Goal: Find specific page/section: Find specific page/section

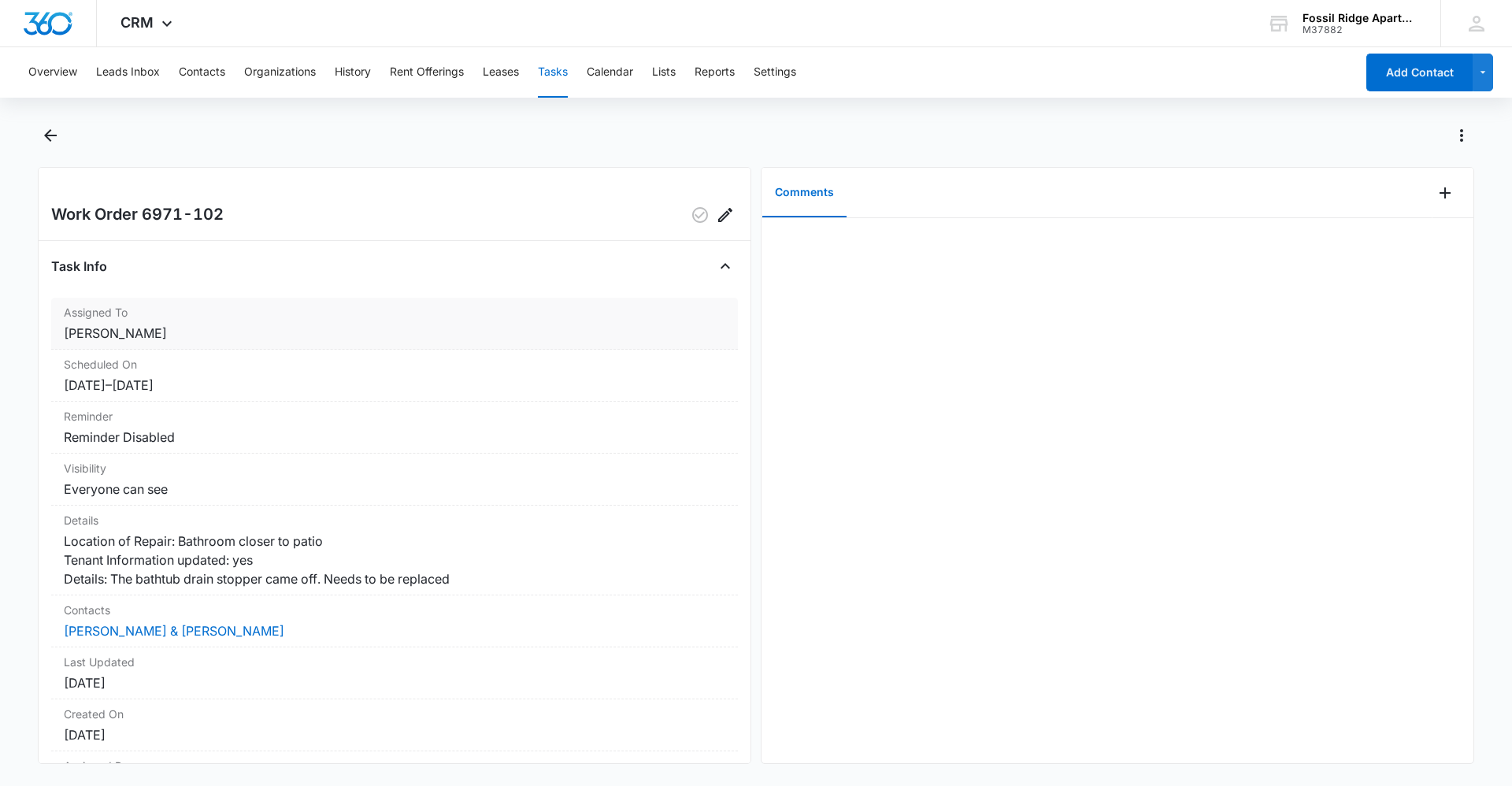
scroll to position [116, 0]
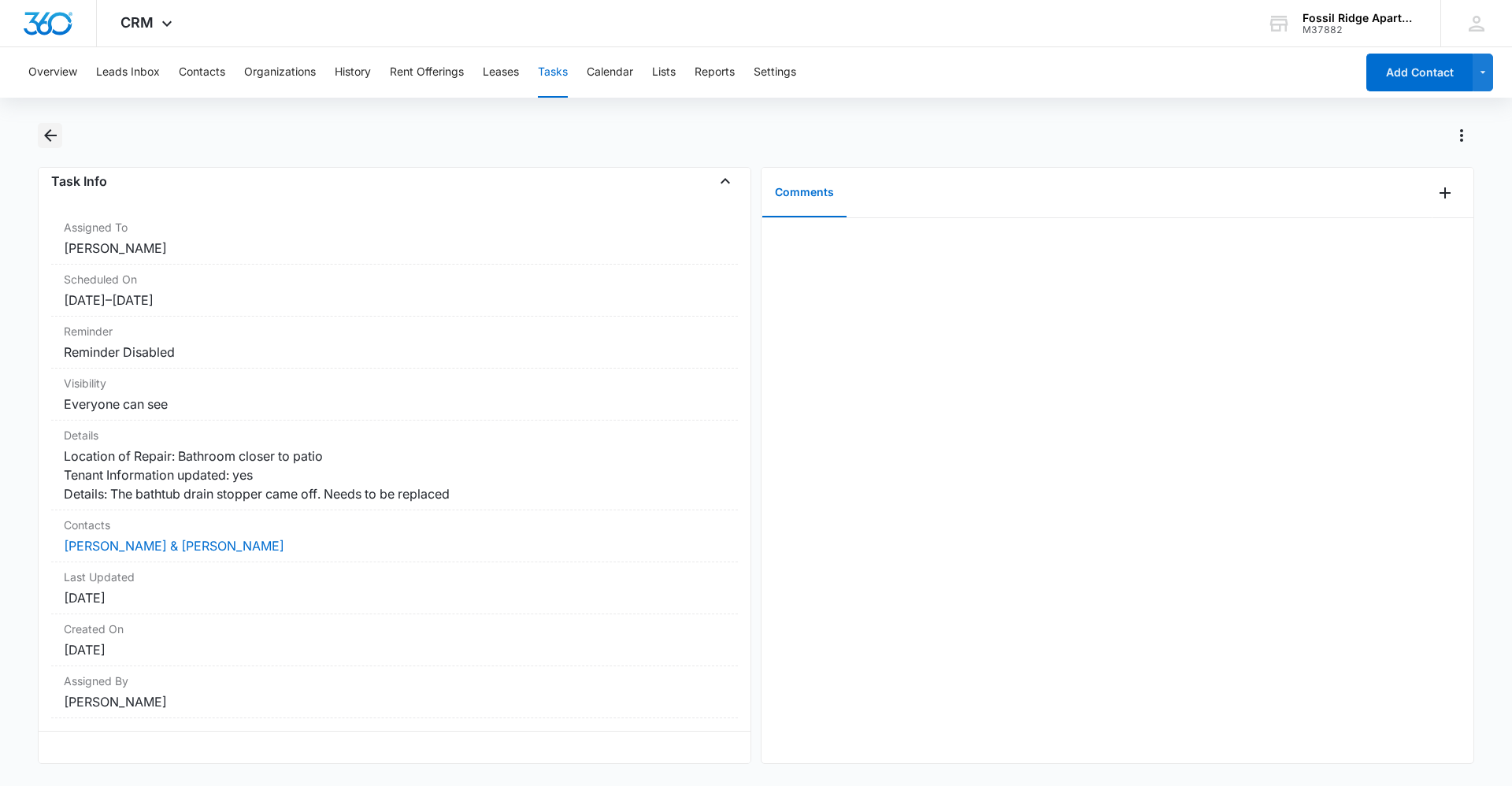
click at [49, 133] on icon "Back" at bounding box center [50, 135] width 19 height 19
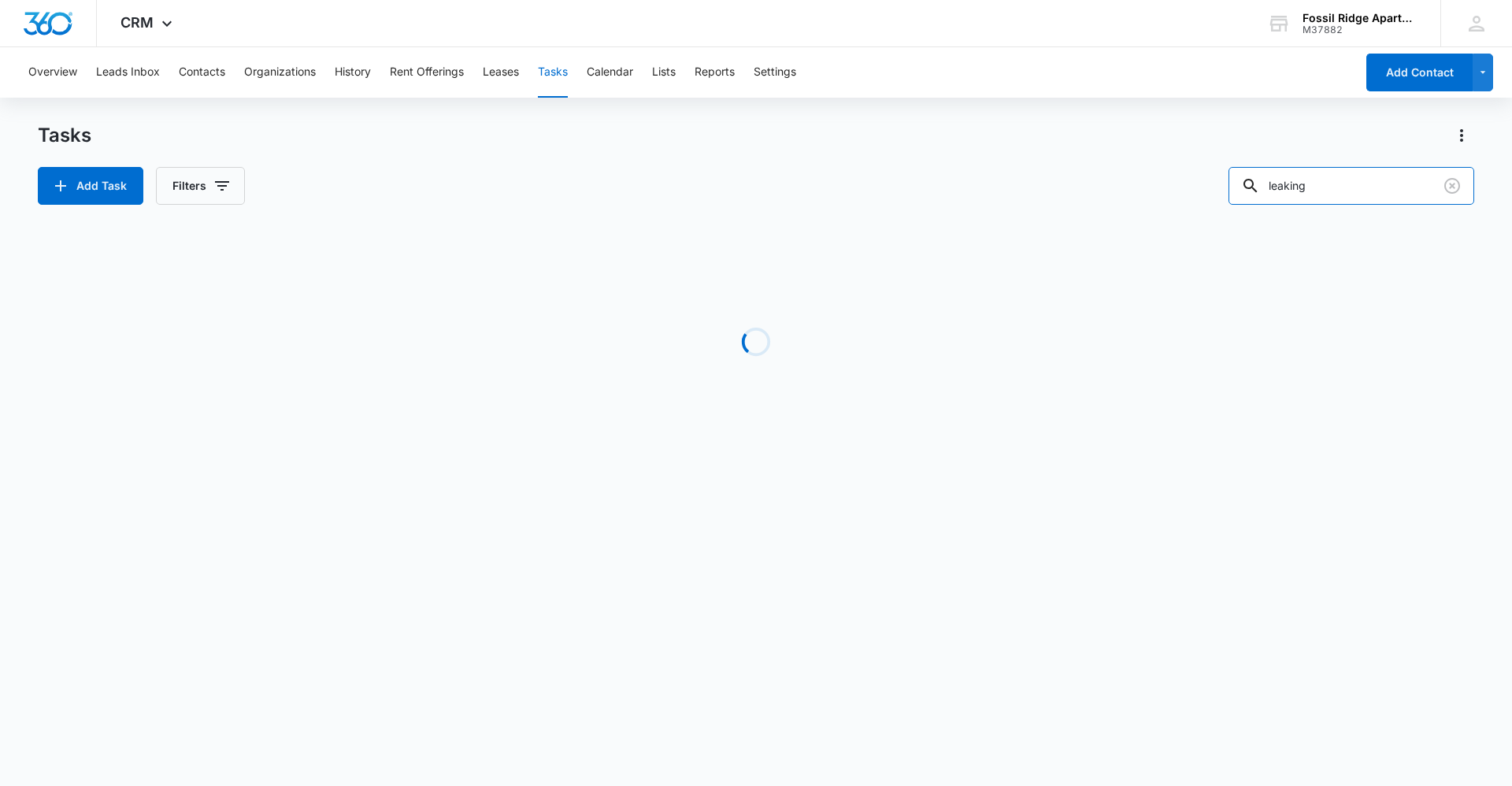
drag, startPoint x: 1336, startPoint y: 182, endPoint x: 1025, endPoint y: 167, distance: 311.4
click at [1025, 167] on div "Add Task Filters leaking" at bounding box center [756, 186] width 1437 height 38
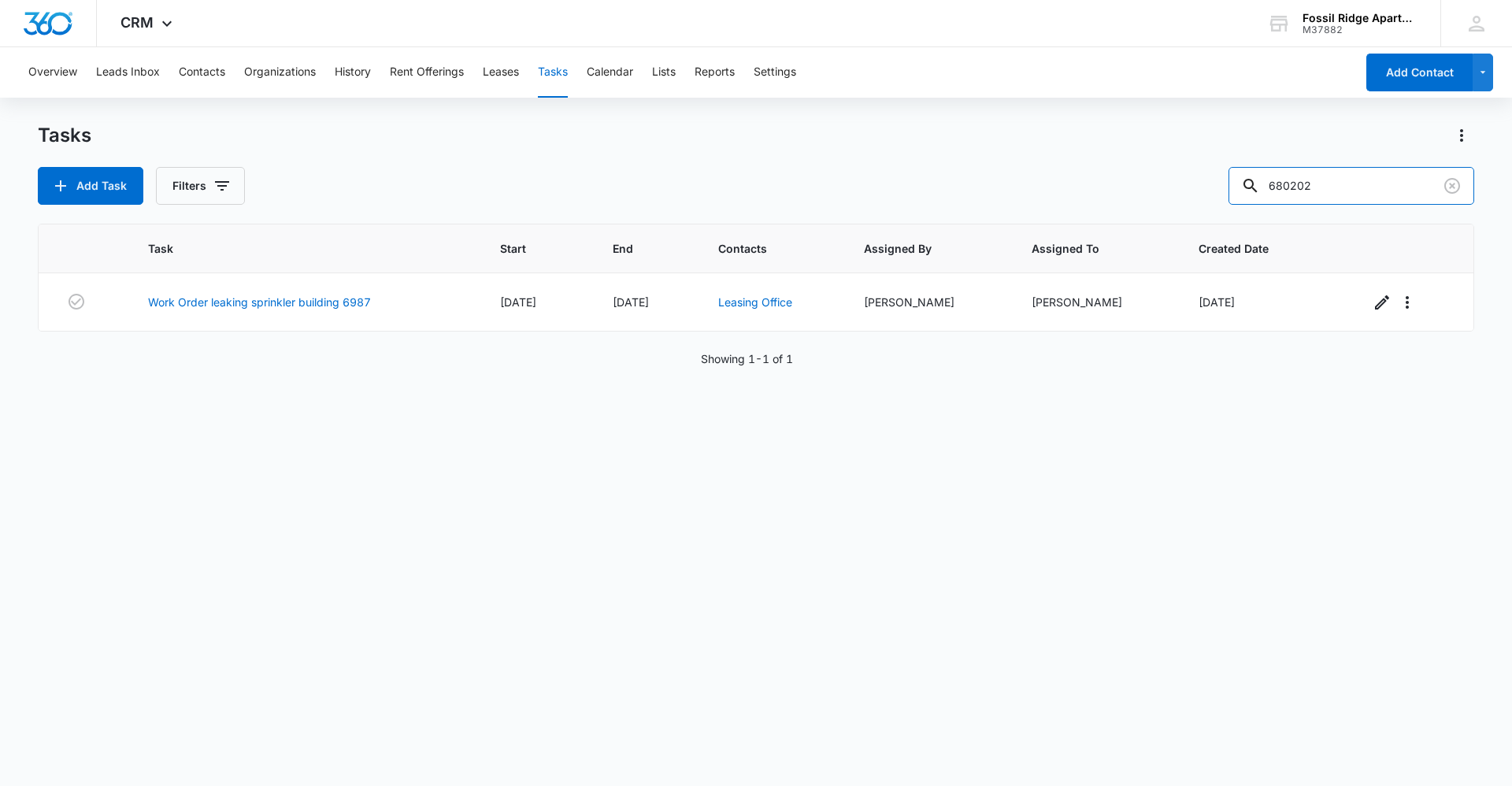
type input "680202"
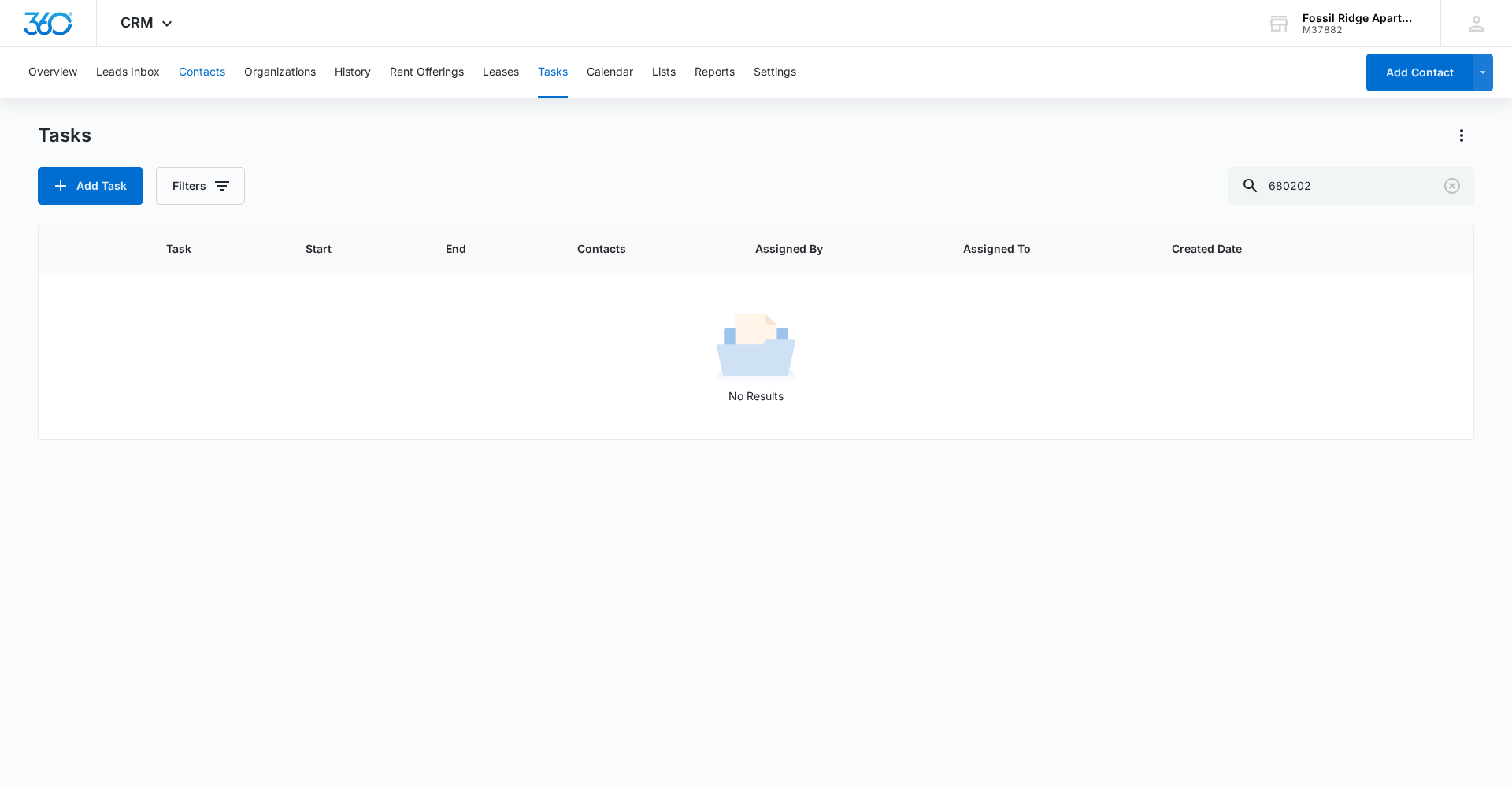
click at [202, 70] on button "Contacts" at bounding box center [202, 73] width 47 height 51
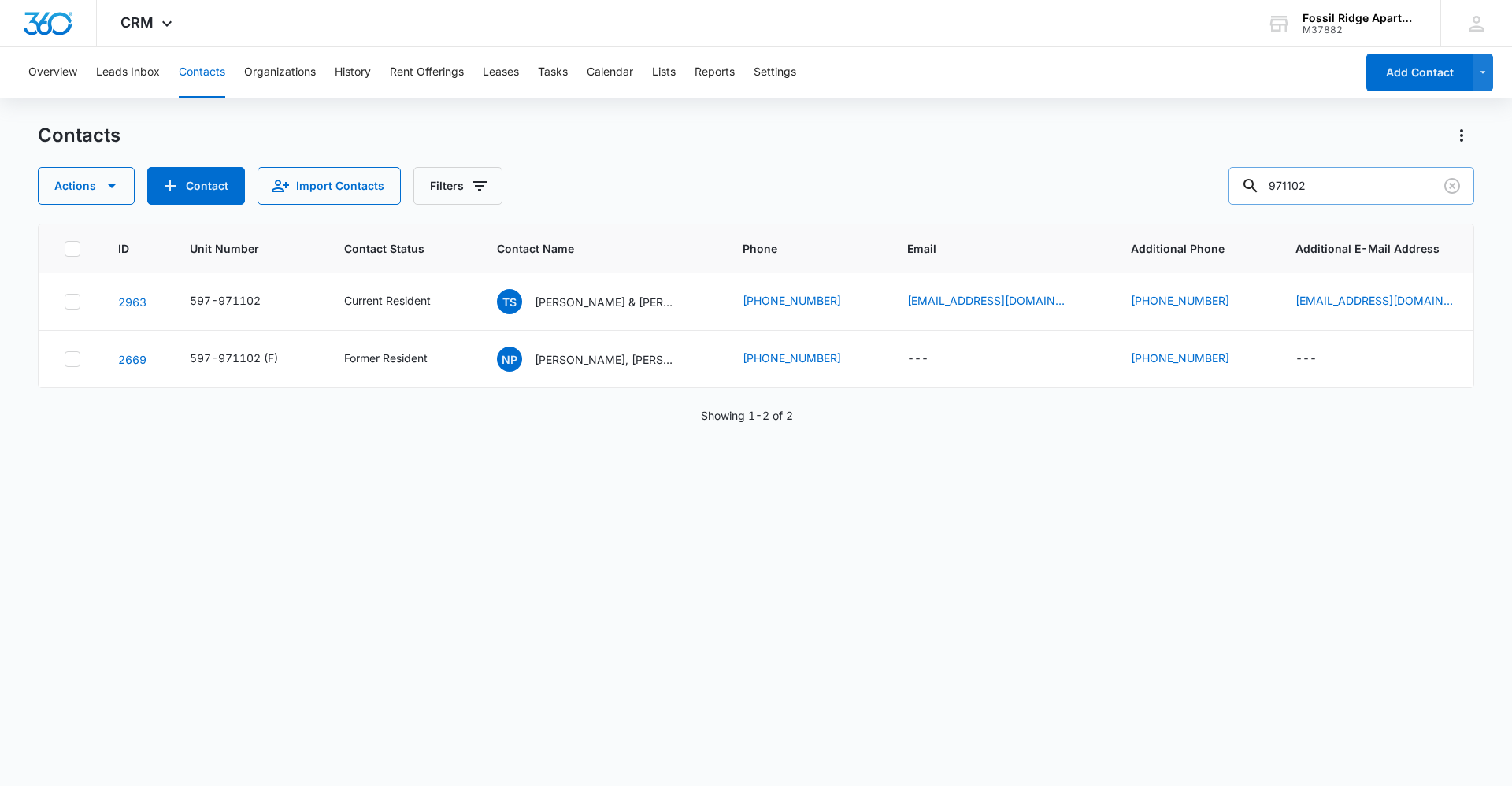
click at [1335, 195] on input "971102" at bounding box center [1352, 186] width 246 height 38
drag, startPoint x: 1335, startPoint y: 195, endPoint x: 1125, endPoint y: 194, distance: 210.0
click at [1125, 193] on div "Actions Contact Import Contacts Filters 971102" at bounding box center [756, 186] width 1437 height 38
type input "680202"
